Goal: Find contact information: Find contact information

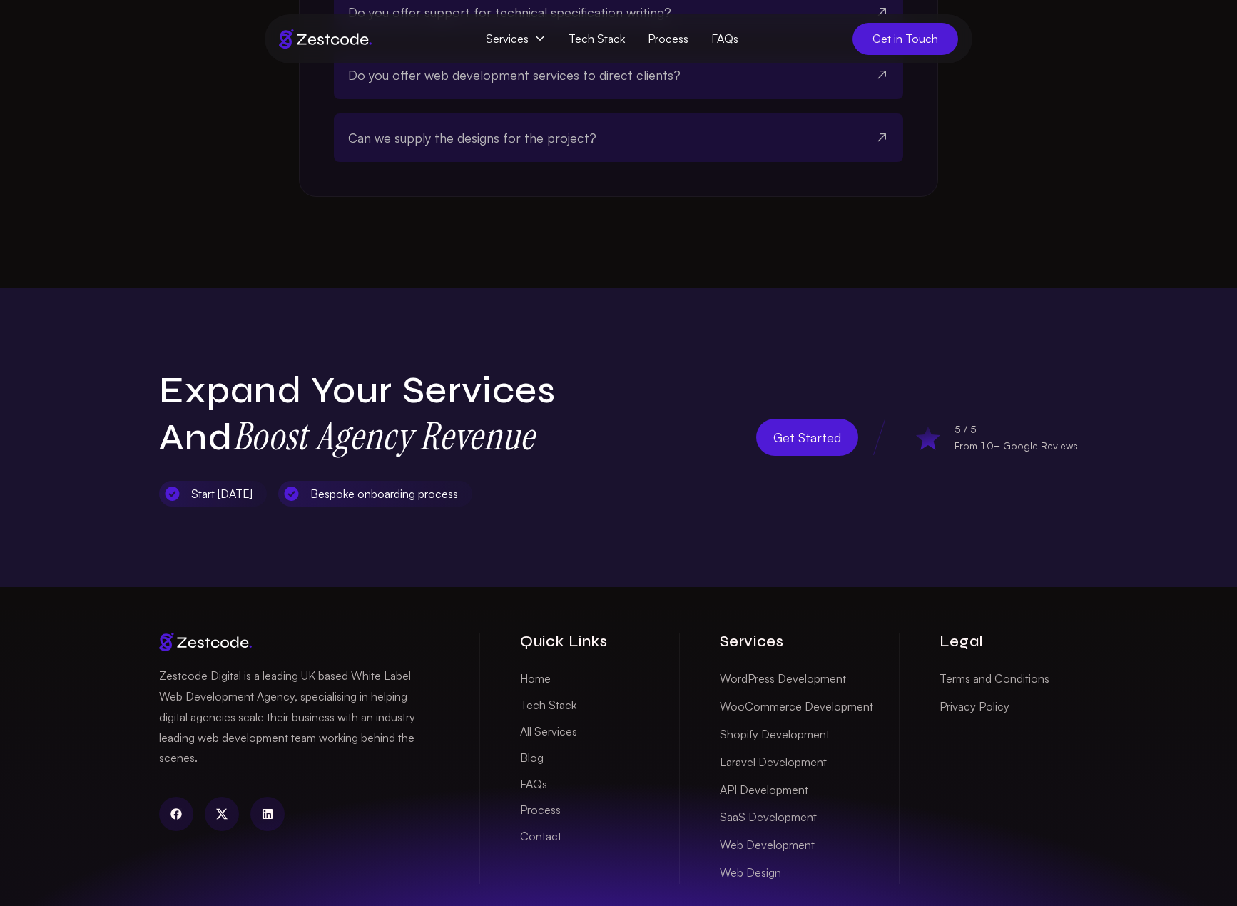
scroll to position [4439, 0]
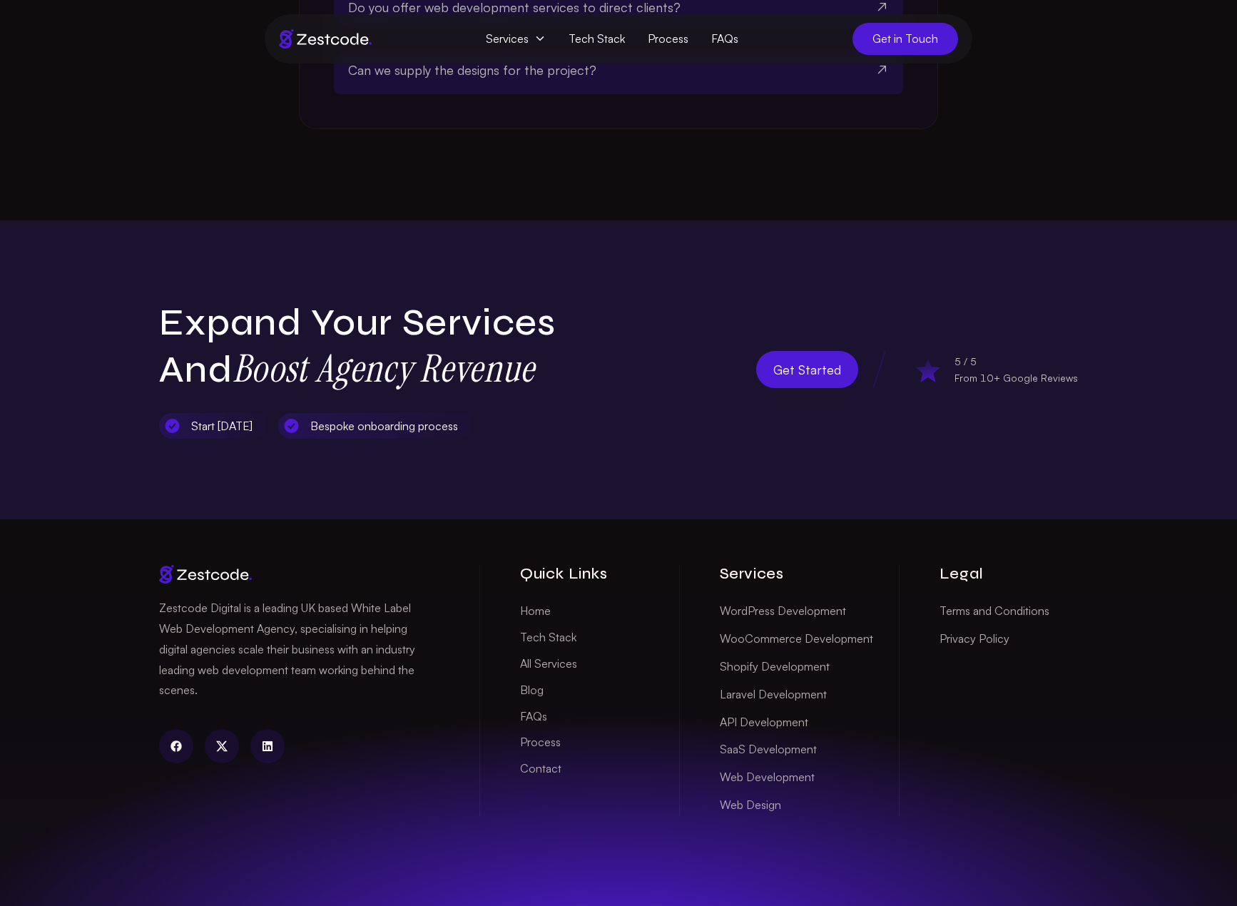
click at [531, 757] on link "Contact" at bounding box center [540, 768] width 41 height 22
